Goal: Find contact information: Find contact information

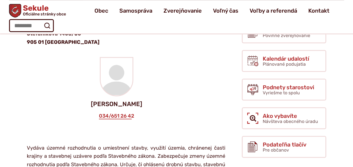
scroll to position [104, 0]
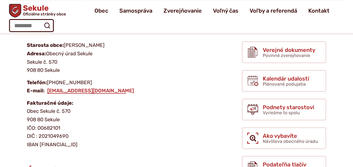
scroll to position [61, 0]
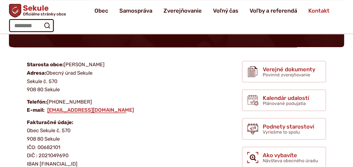
click at [322, 10] on span "Kontakt" at bounding box center [319, 11] width 21 height 16
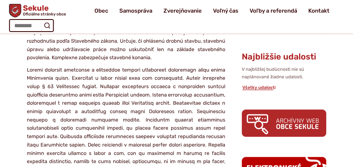
scroll to position [223, 0]
